Goal: Check status: Check status

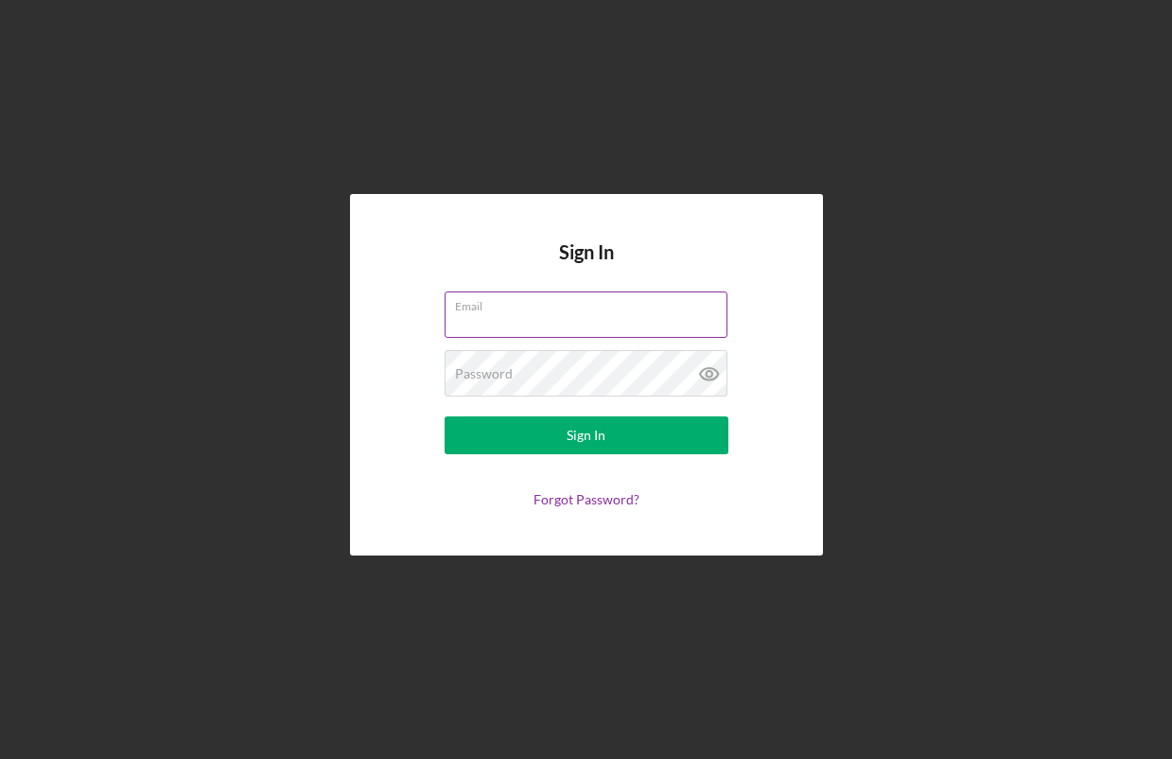
type input "[EMAIL_ADDRESS][DOMAIN_NAME]"
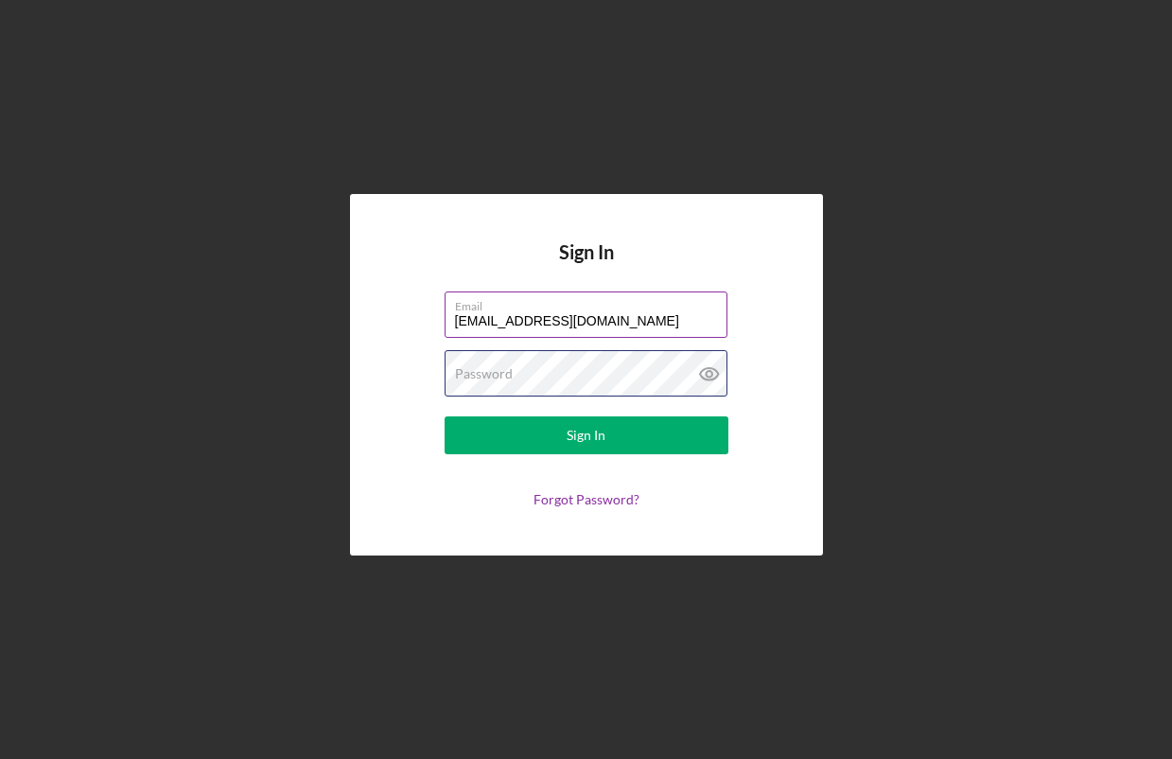
click at [586, 435] on button "Sign In" at bounding box center [587, 435] width 284 height 38
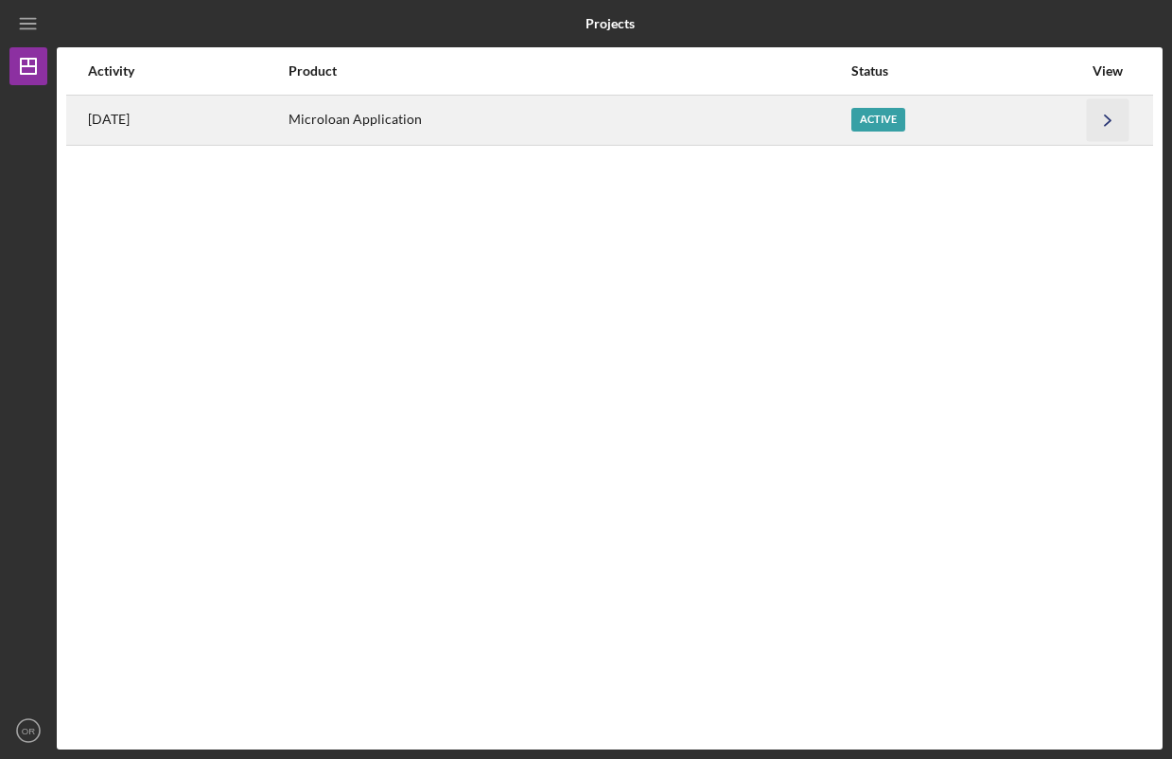
click at [1105, 127] on icon "Icon/Navigate" at bounding box center [1108, 119] width 43 height 43
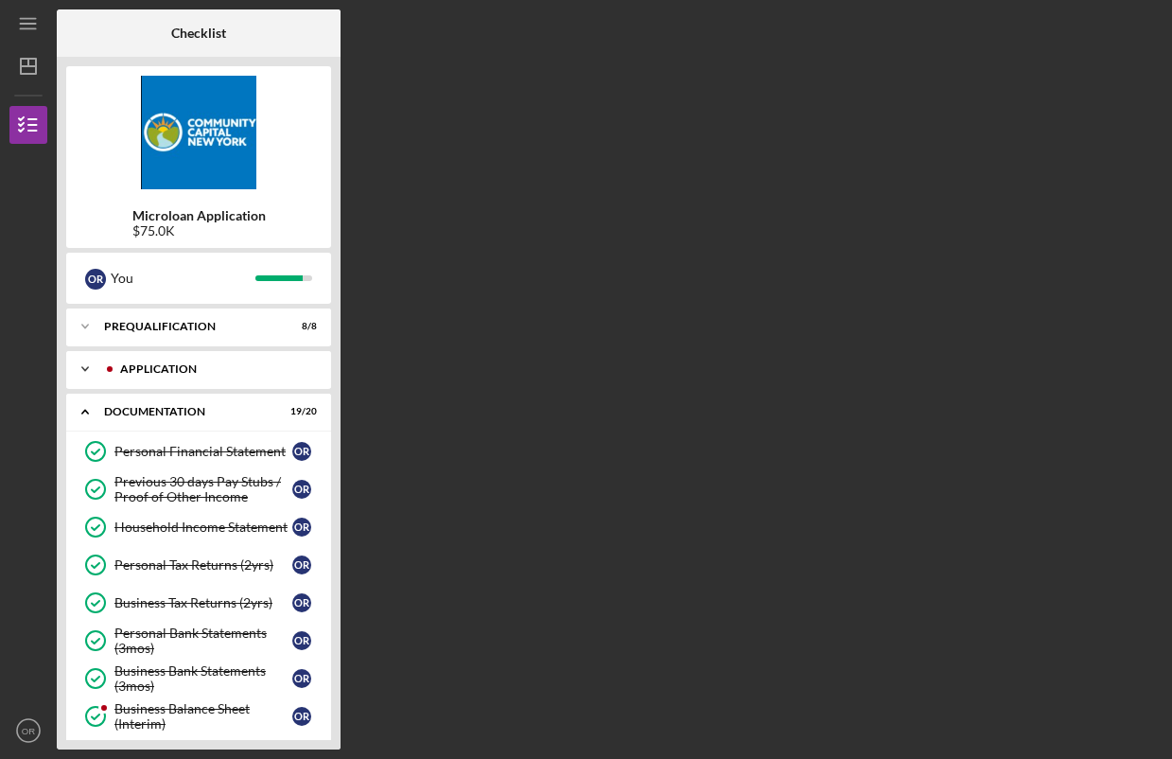
click at [251, 381] on div "Icon/Expander Application 6 / 6" at bounding box center [198, 369] width 265 height 38
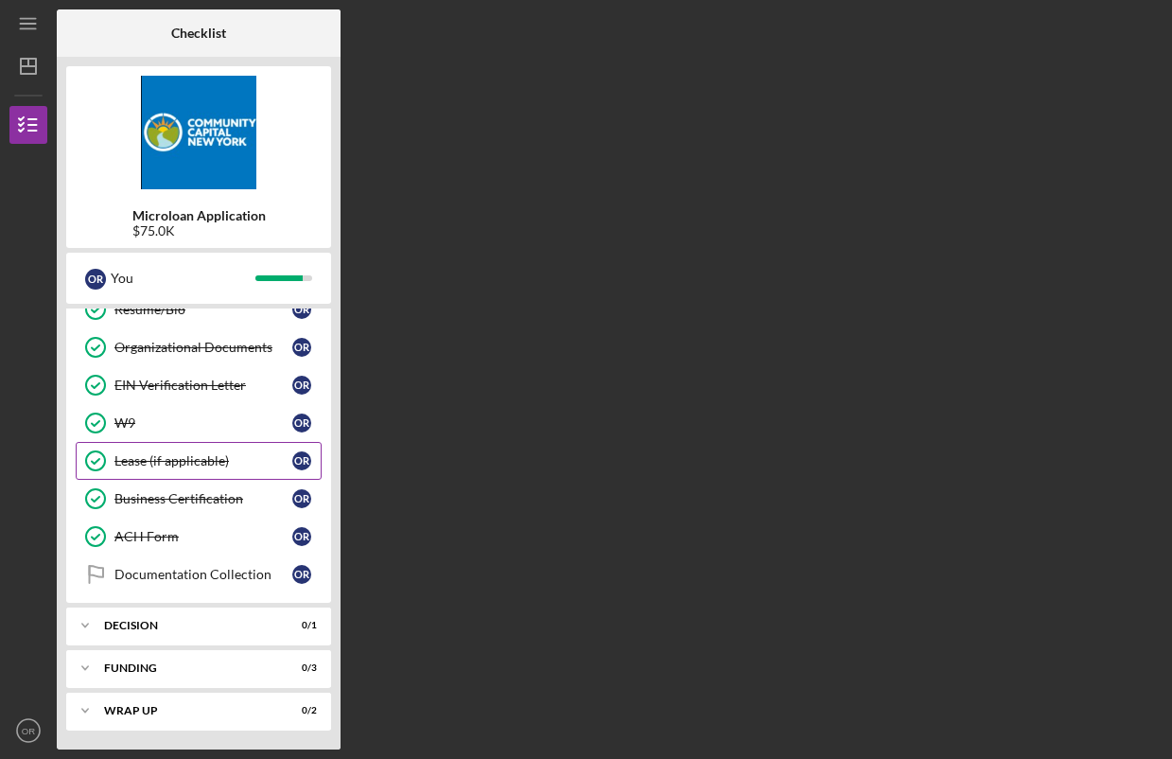
scroll to position [833, 0]
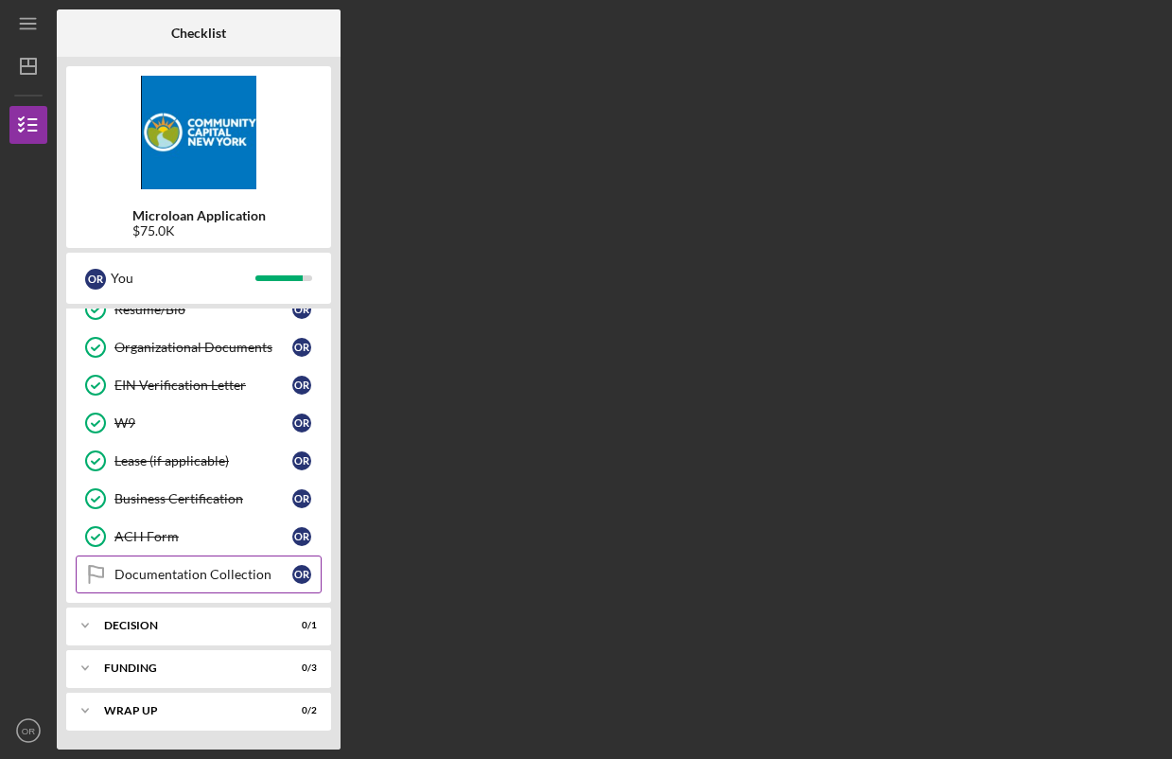
click at [193, 573] on div "Documentation Collection" at bounding box center [203, 574] width 178 height 15
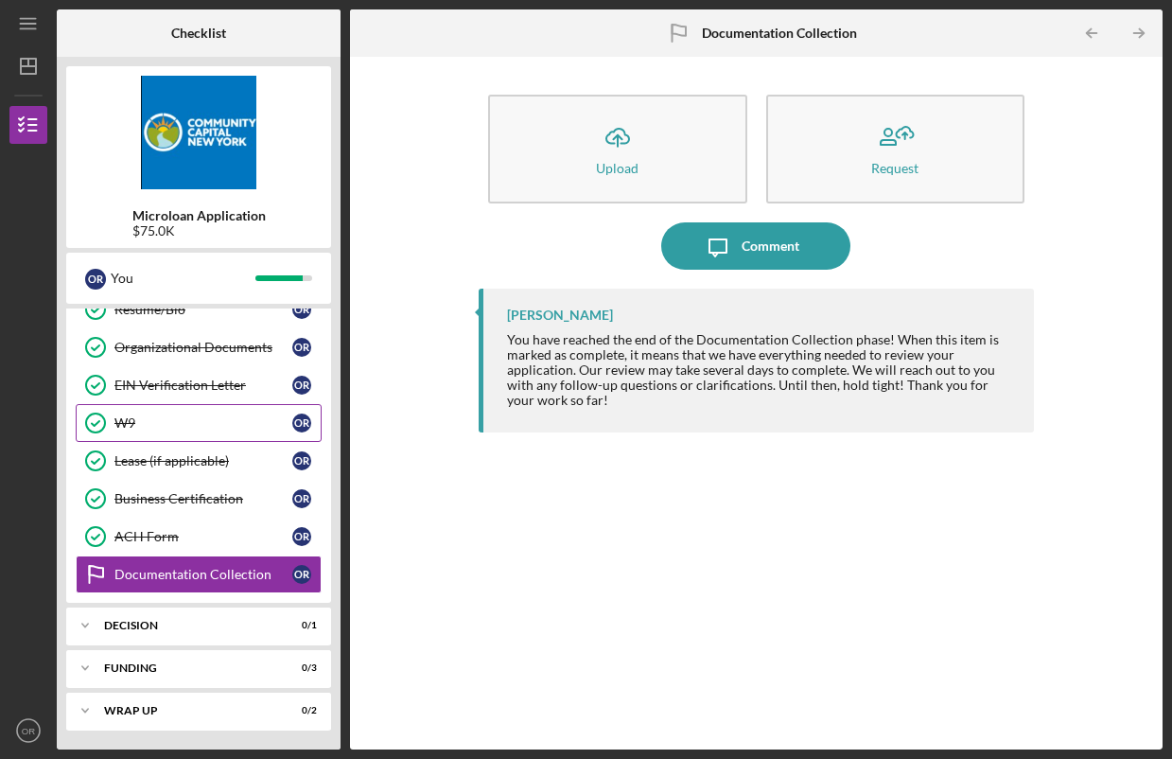
scroll to position [833, 0]
